Goal: Obtain resource: Obtain resource

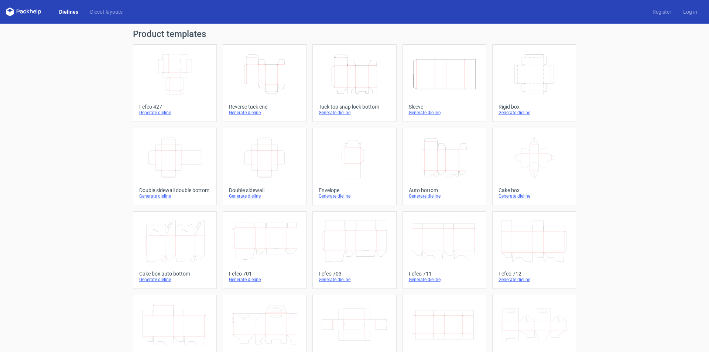
scroll to position [37, 0]
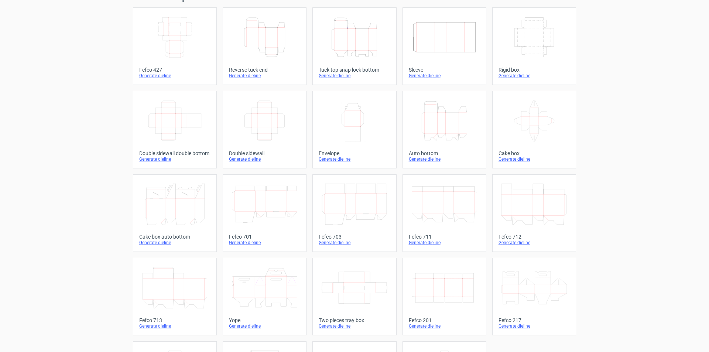
click at [175, 281] on icon at bounding box center [174, 287] width 65 height 41
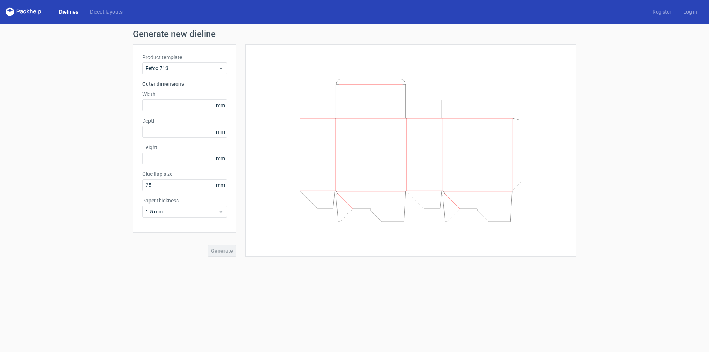
click at [636, 180] on div "Generate new dieline Product template Fefco 713 Outer dimensions Width mm Depth…" at bounding box center [354, 143] width 709 height 239
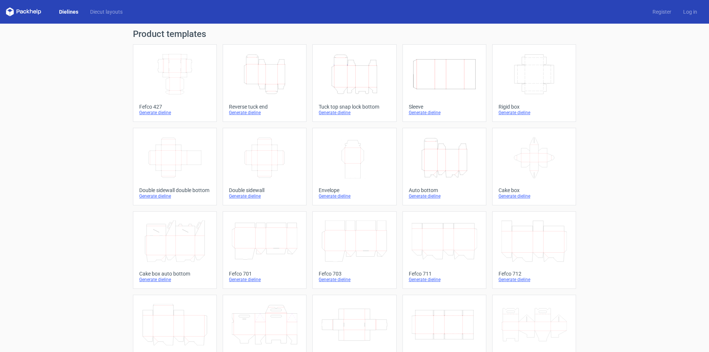
click at [194, 86] on icon "Width Depth Height" at bounding box center [174, 74] width 65 height 41
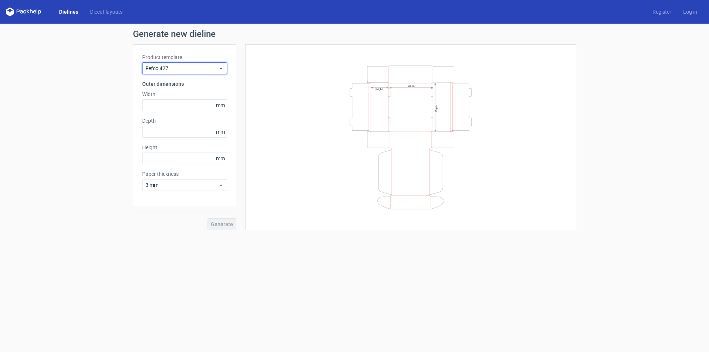
click at [222, 71] on icon at bounding box center [221, 68] width 6 height 6
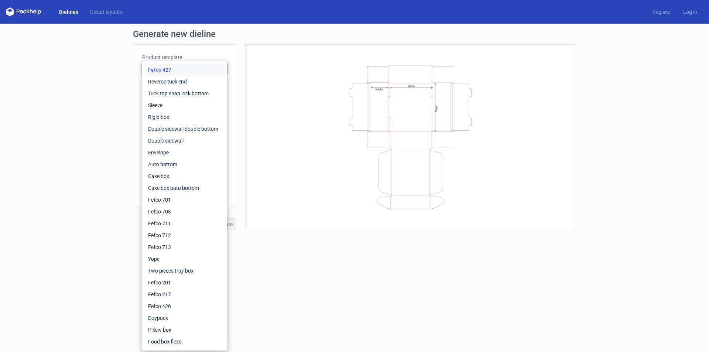
click at [222, 71] on div "Fefco 427" at bounding box center [184, 70] width 79 height 12
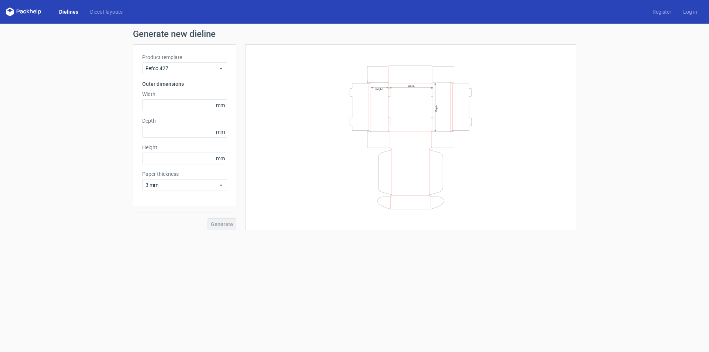
click at [59, 13] on link "Dielines" at bounding box center [68, 11] width 31 height 7
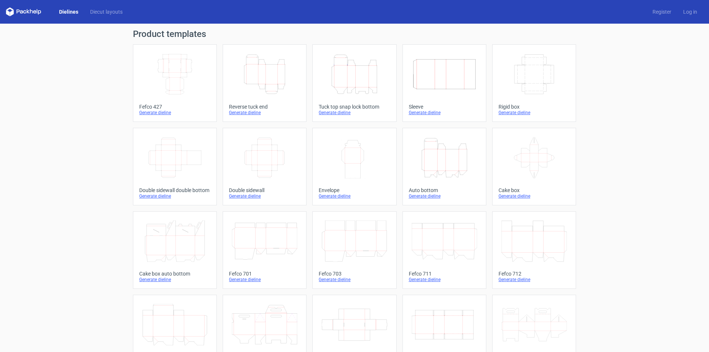
click at [168, 165] on icon "Width Depth Height" at bounding box center [174, 157] width 65 height 41
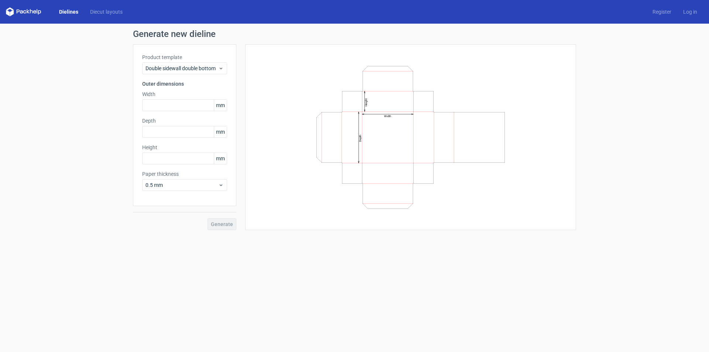
click at [63, 10] on link "Dielines" at bounding box center [68, 11] width 31 height 7
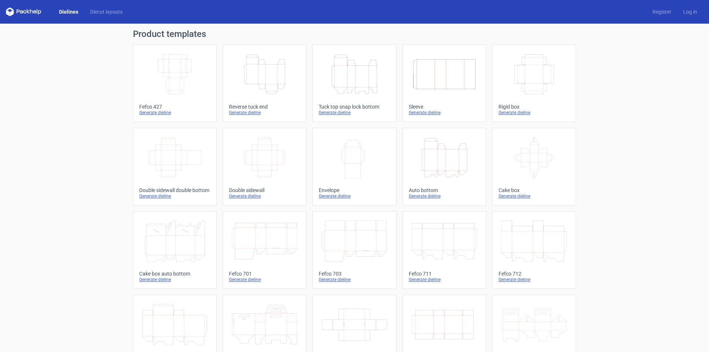
drag, startPoint x: 21, startPoint y: 11, endPoint x: 71, endPoint y: 13, distance: 49.9
click at [22, 10] on icon at bounding box center [21, 11] width 3 height 3
click at [24, 11] on icon at bounding box center [24, 11] width 3 height 3
click at [15, 11] on icon at bounding box center [23, 11] width 35 height 9
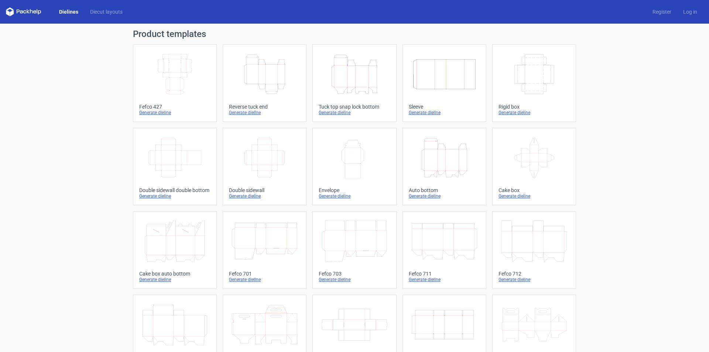
drag, startPoint x: 64, startPoint y: 153, endPoint x: 275, endPoint y: 38, distance: 240.5
click at [64, 151] on div "Product templates Width Depth Height Fefco 427 Generate dieline Height Depth Wi…" at bounding box center [354, 243] width 709 height 438
click at [30, 10] on icon at bounding box center [31, 11] width 3 height 4
